Goal: Find specific page/section: Find specific page/section

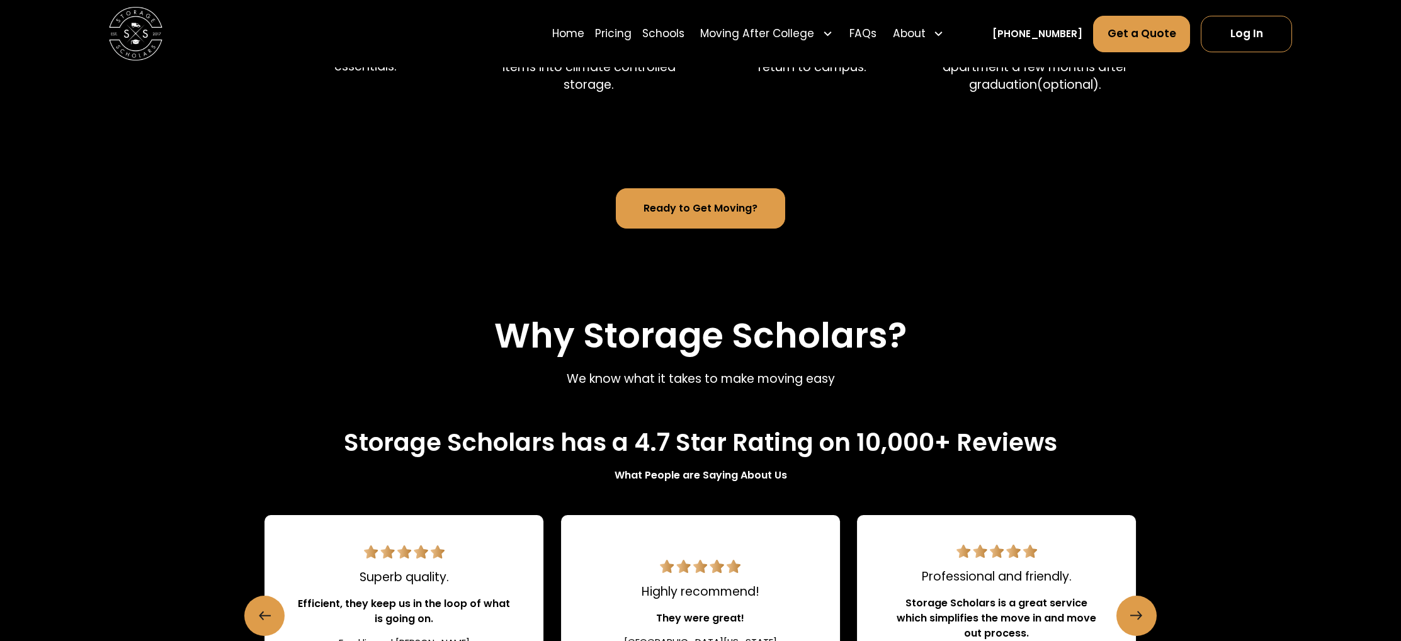
scroll to position [372, 0]
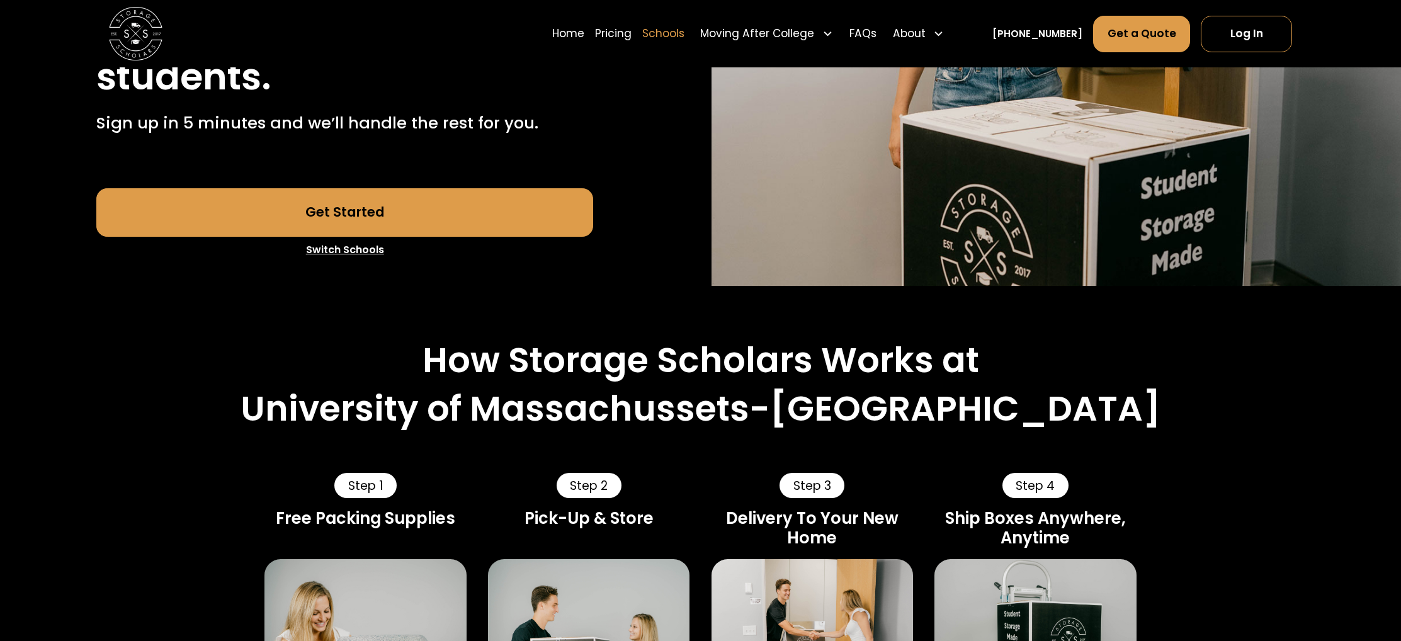
click at [674, 31] on link "Schools" at bounding box center [663, 34] width 42 height 38
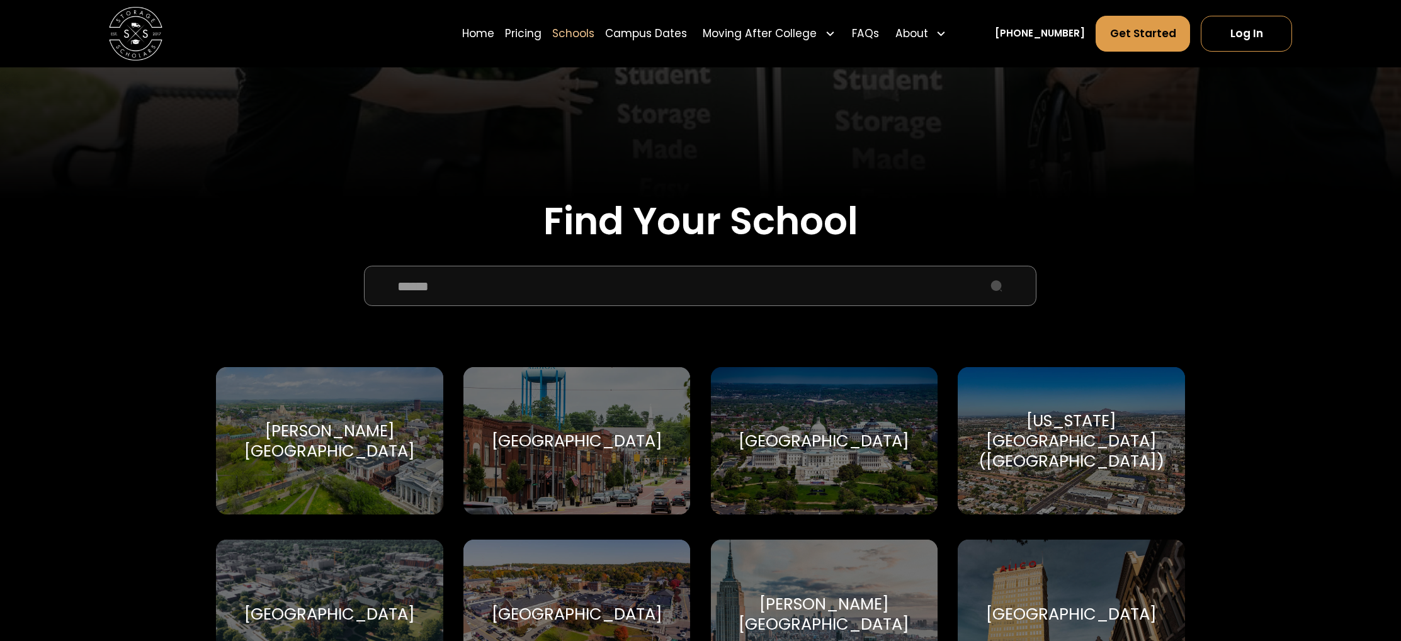
scroll to position [330, 0]
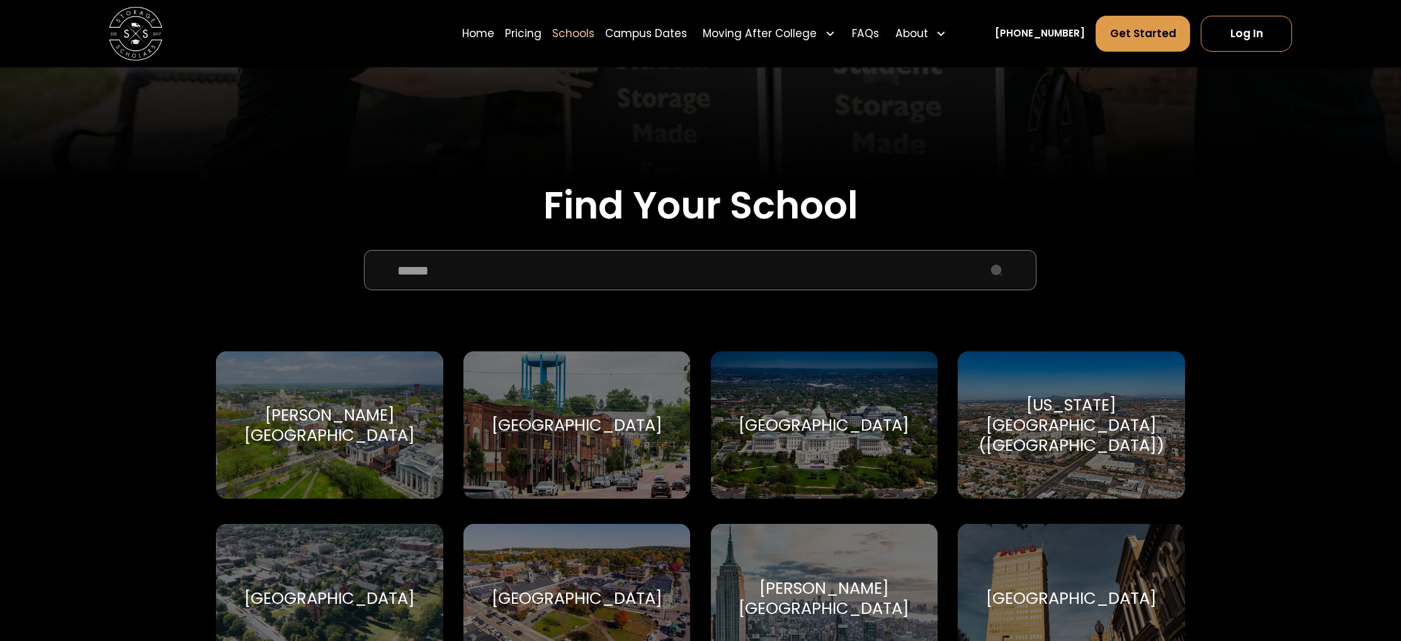
click at [492, 279] on input "School Select Form" at bounding box center [700, 270] width 673 height 40
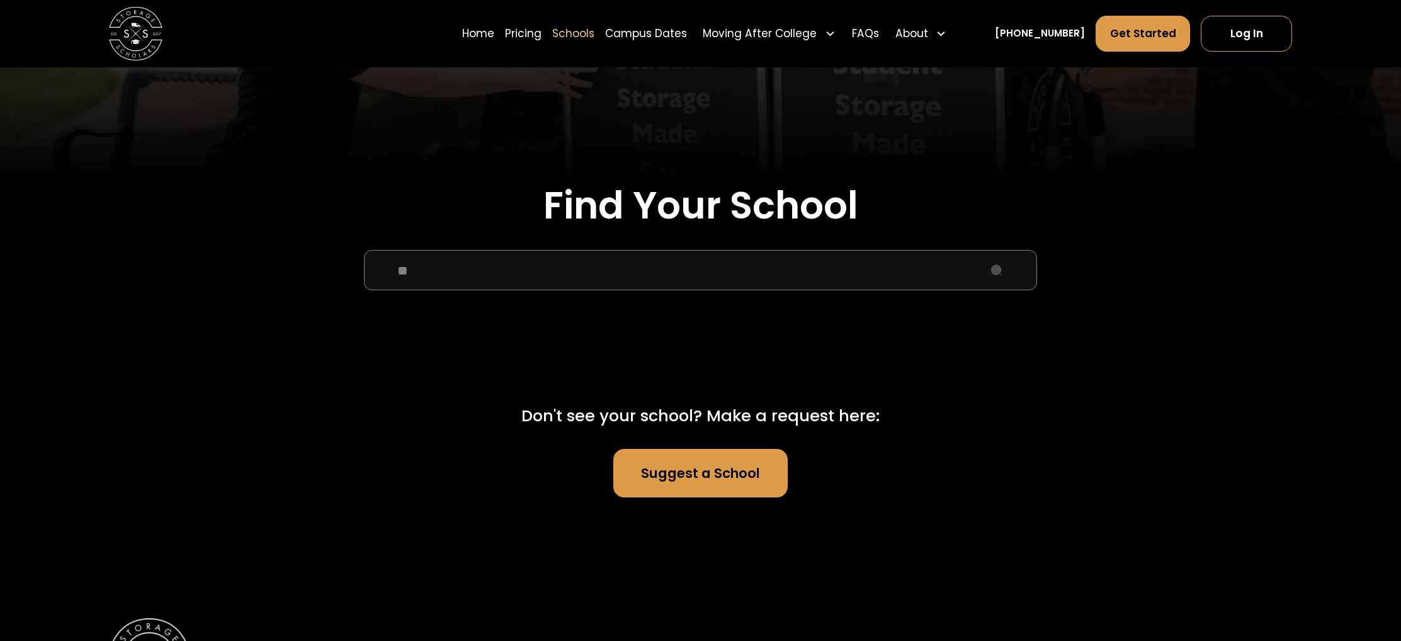
type input "*"
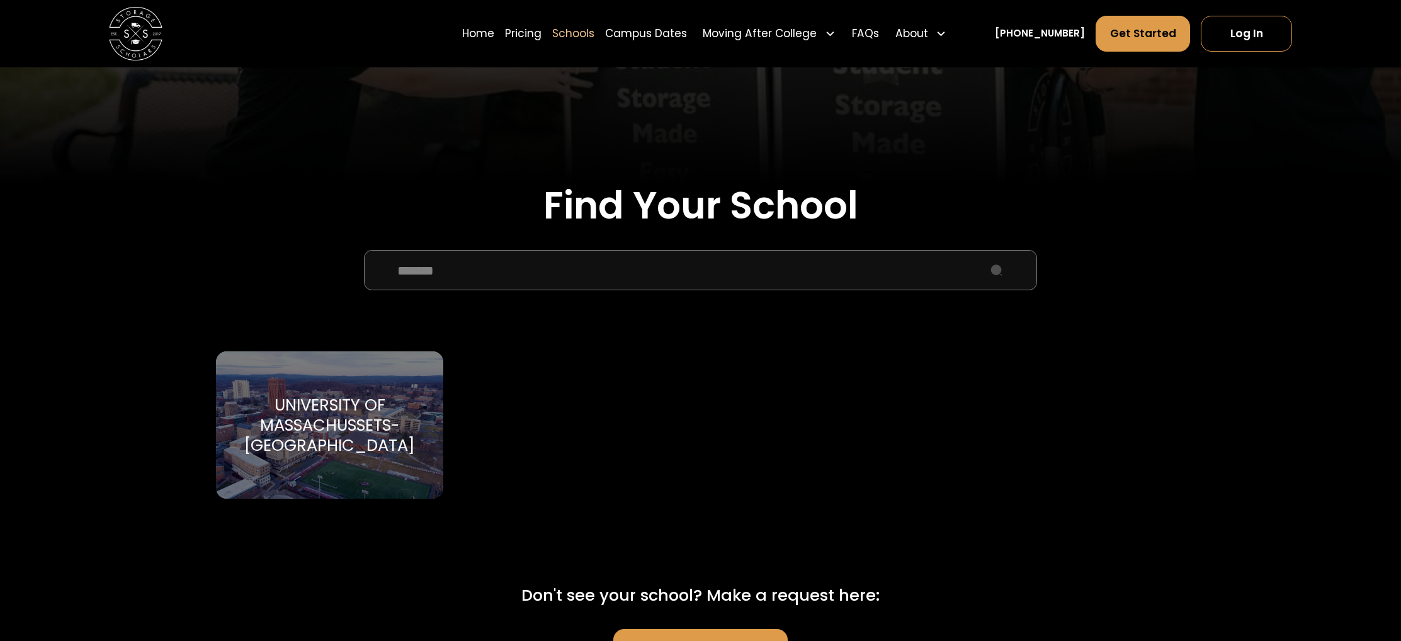
type input "*******"
click at [394, 405] on div "University of Massachussets-[GEOGRAPHIC_DATA]" at bounding box center [329, 425] width 195 height 60
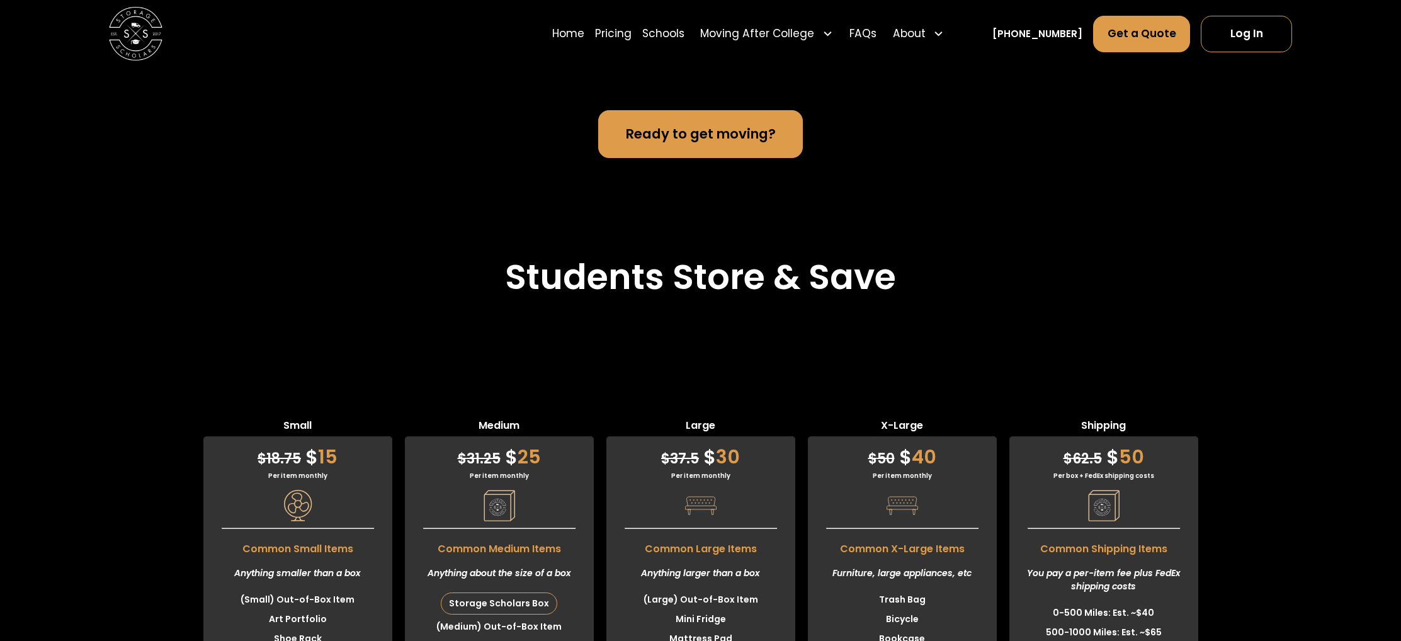
scroll to position [3375, 0]
